Goal: Navigation & Orientation: Find specific page/section

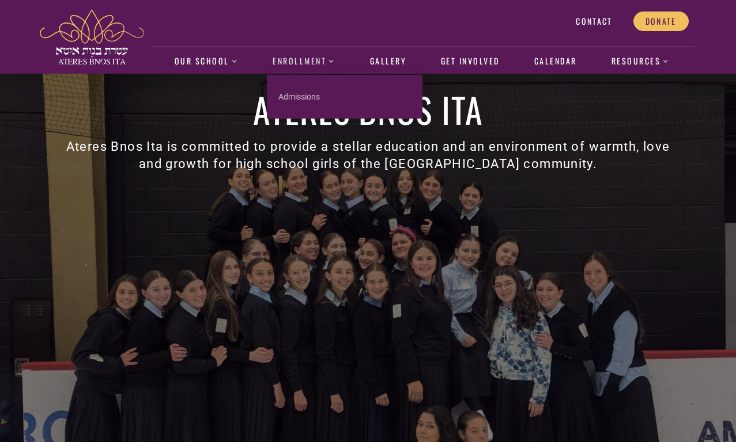
click at [327, 61] on span at bounding box center [330, 61] width 9 height 5
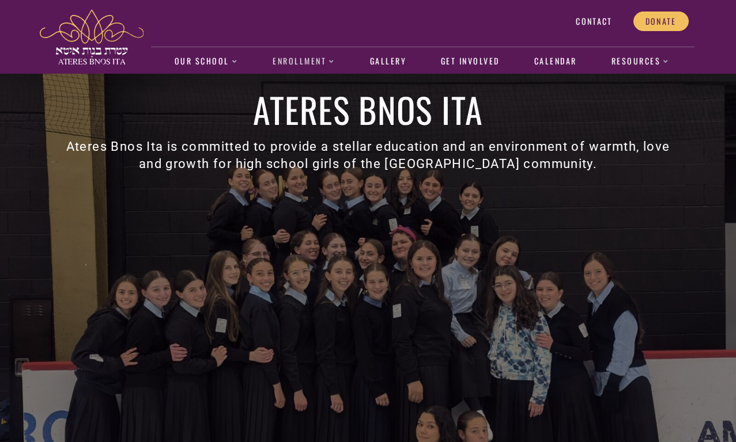
click at [327, 62] on span at bounding box center [330, 61] width 9 height 5
click at [554, 63] on link "Calendar" at bounding box center [555, 61] width 55 height 27
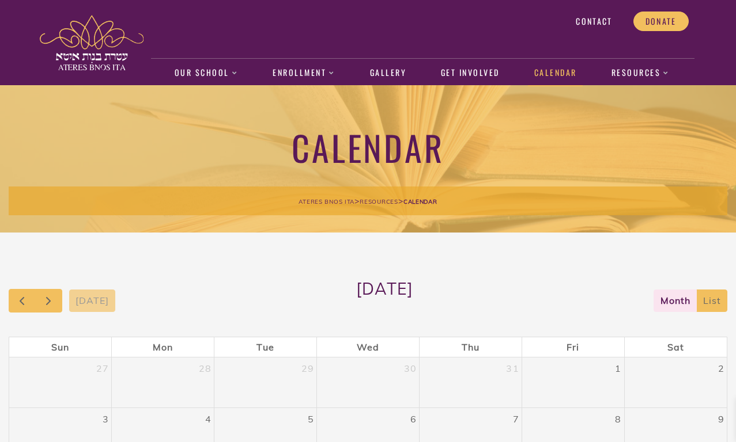
click at [90, 38] on img at bounding box center [92, 42] width 104 height 55
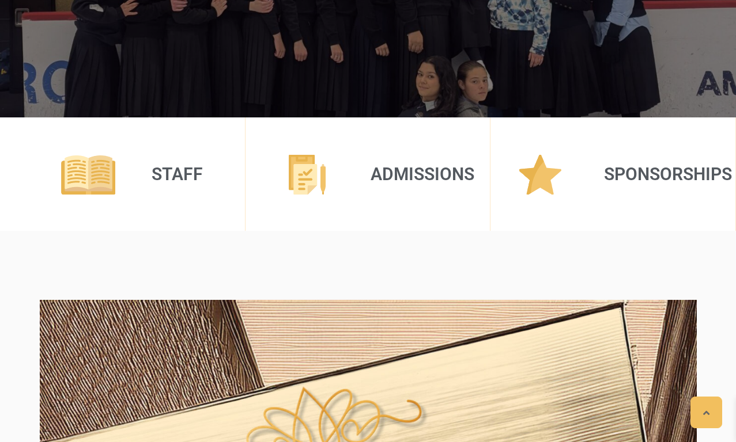
scroll to position [379, 0]
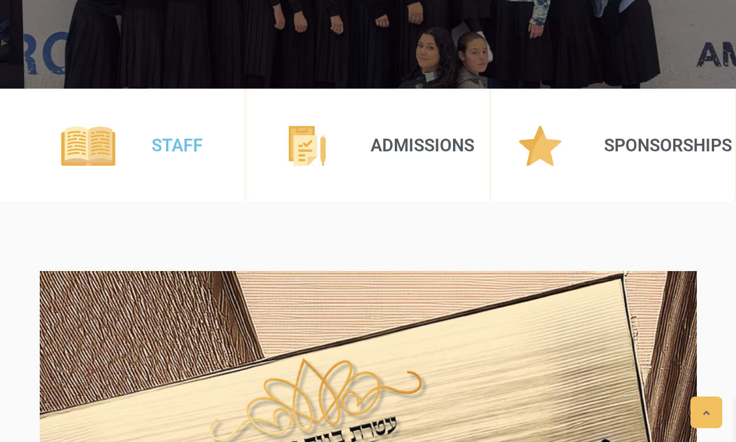
click at [168, 143] on link "Staff" at bounding box center [177, 145] width 51 height 20
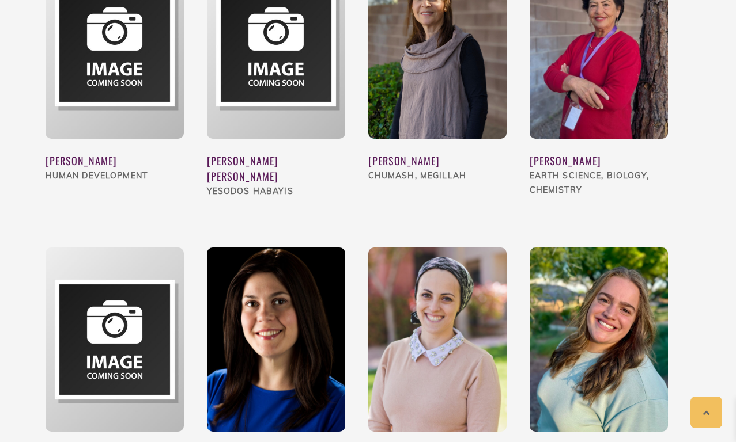
scroll to position [2643, 0]
